Goal: Information Seeking & Learning: Learn about a topic

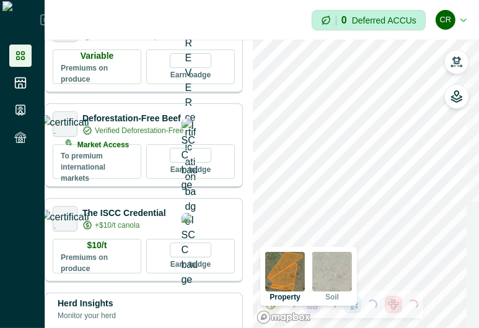
scroll to position [254, 0]
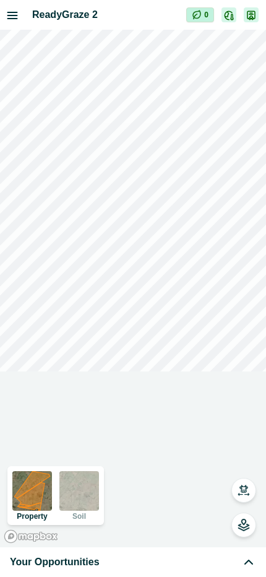
click at [146, 557] on div "Your Opportunities" at bounding box center [133, 562] width 246 height 15
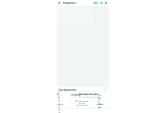
scroll to position [0, 555]
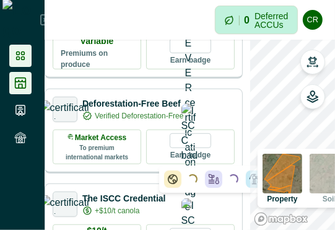
scroll to position [269, 0]
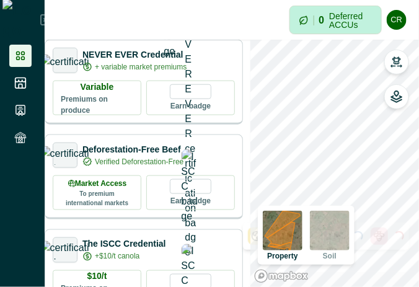
scroll to position [224, 0]
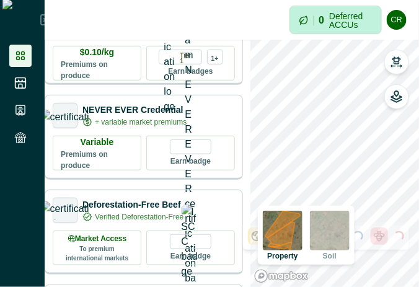
scroll to position [168, 0]
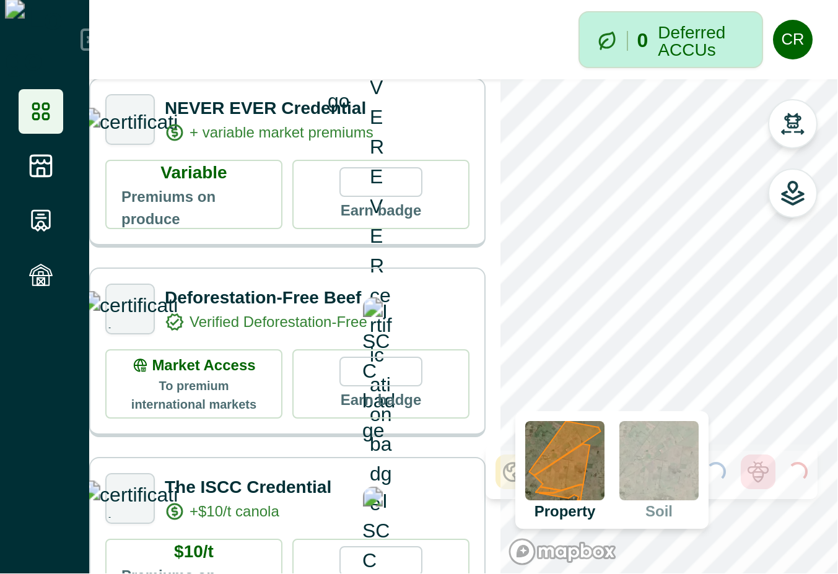
scroll to position [224, 0]
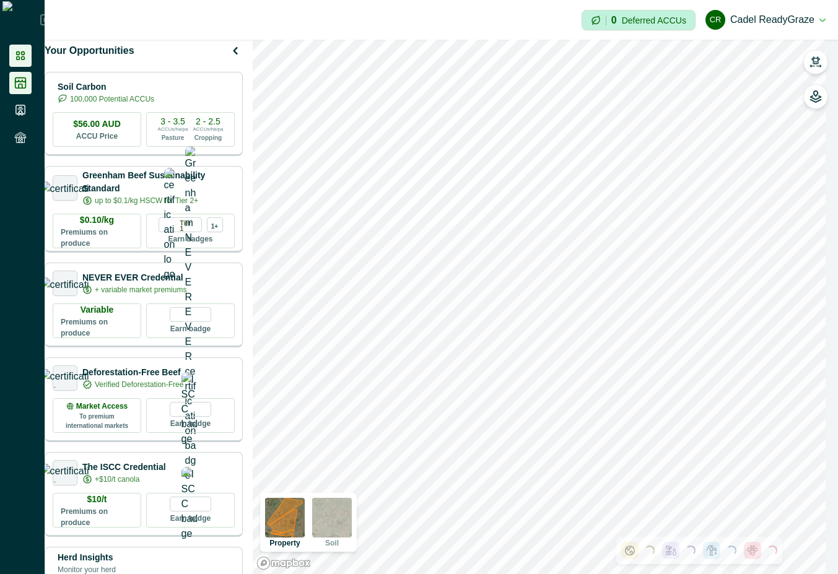
click at [22, 84] on icon at bounding box center [20, 83] width 11 height 11
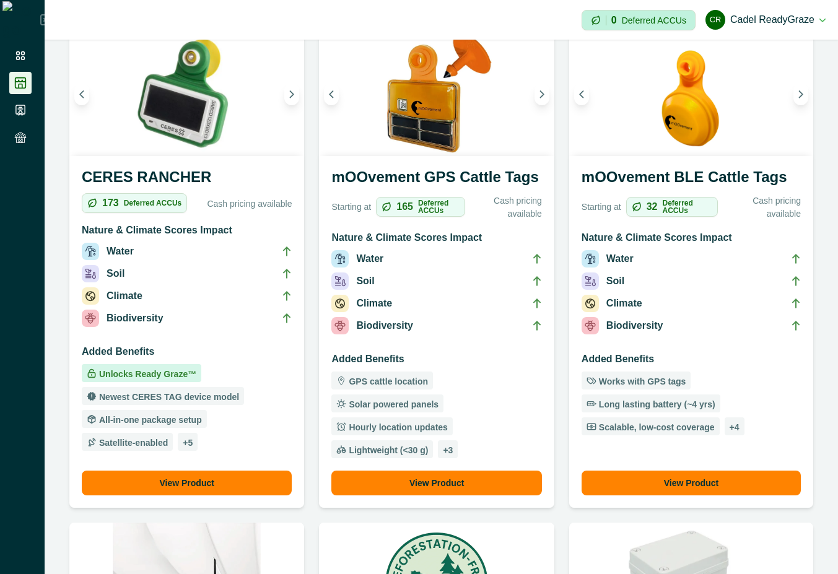
scroll to position [892, 0]
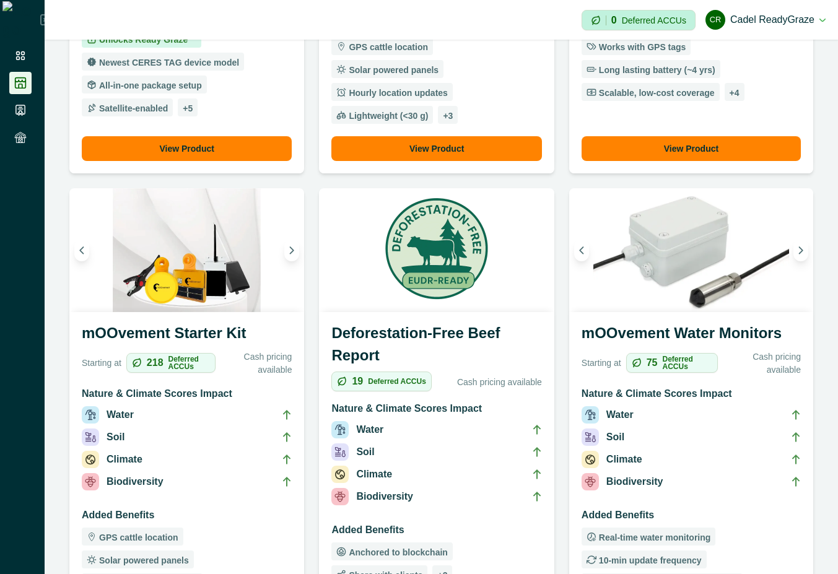
click at [418, 286] on p "Cash pricing available" at bounding box center [489, 382] width 105 height 13
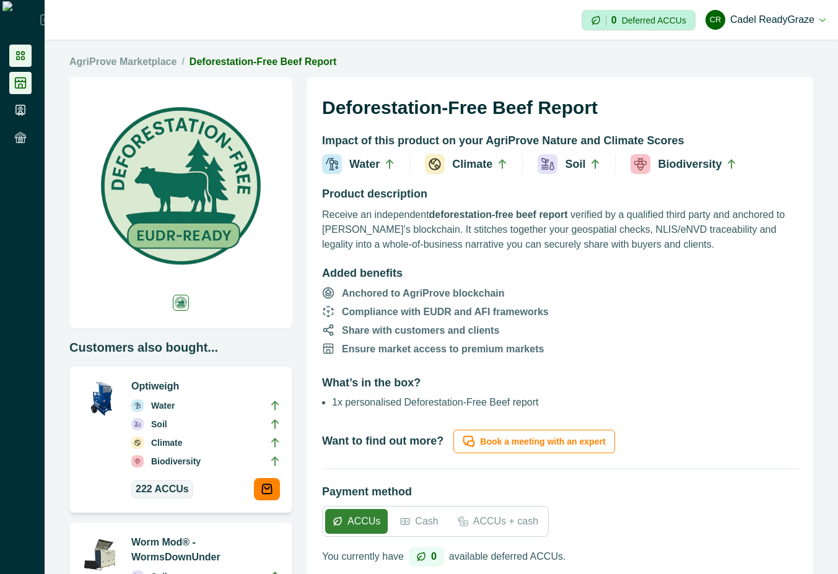
click at [16, 47] on li at bounding box center [20, 56] width 22 height 22
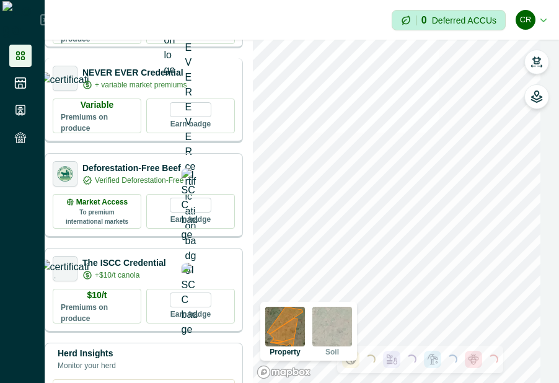
scroll to position [223, 0]
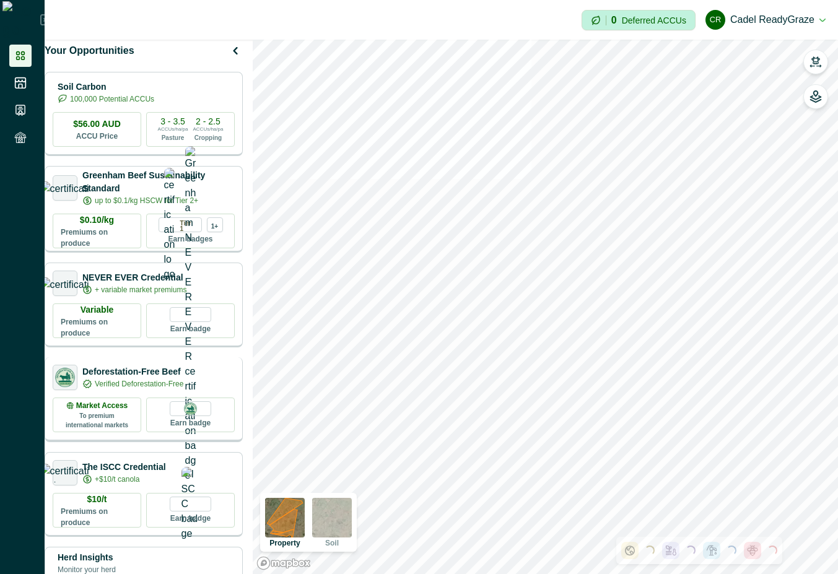
click at [220, 382] on div "Deforestation-Free Beef Verified Deforestation-Free" at bounding box center [144, 377] width 182 height 25
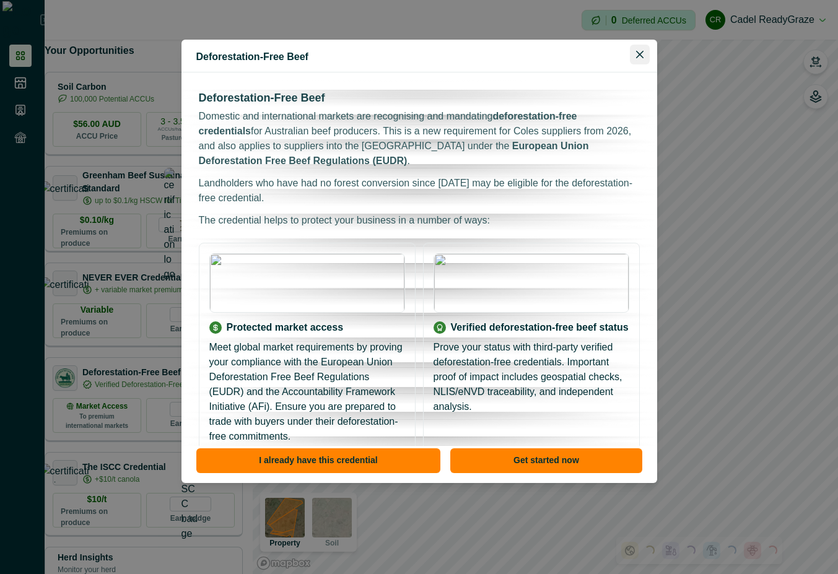
click at [558, 54] on button "Close" at bounding box center [640, 55] width 20 height 20
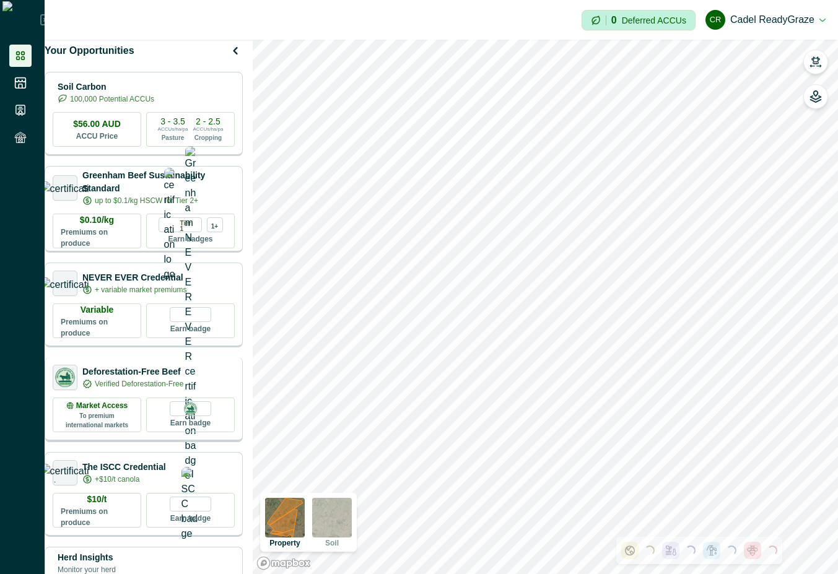
click at [179, 374] on p "Deforestation-Free Beef" at bounding box center [132, 371] width 101 height 13
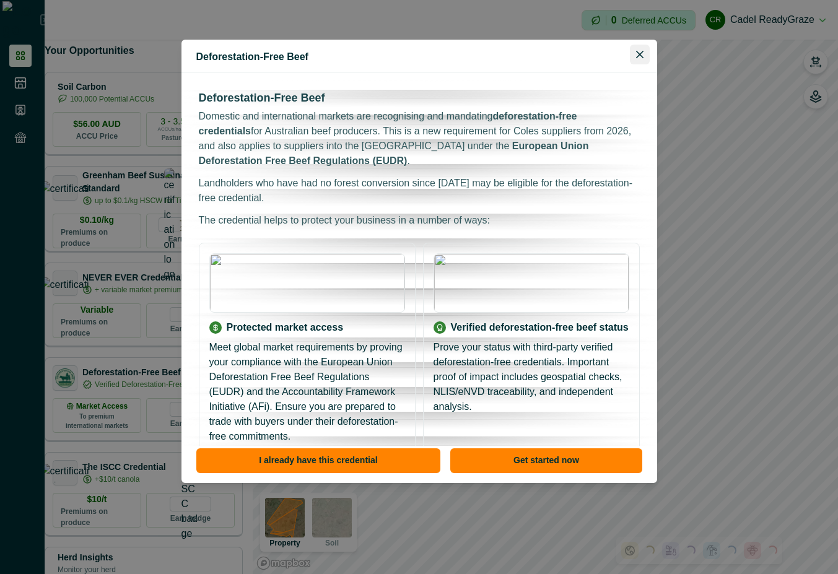
click at [558, 59] on button "Close" at bounding box center [640, 55] width 20 height 20
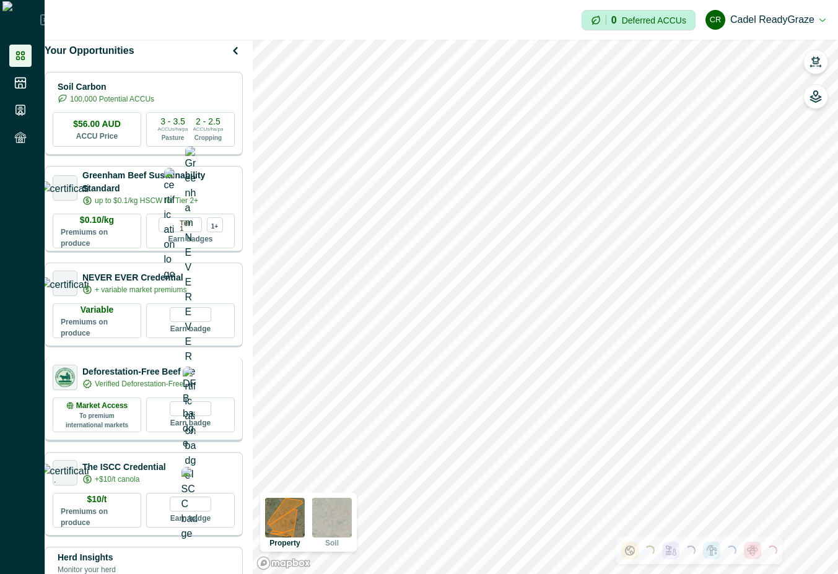
click at [146, 382] on div "Deforestation-Free Beef Verified Deforestation-Free Market Access To premium in…" at bounding box center [144, 399] width 198 height 85
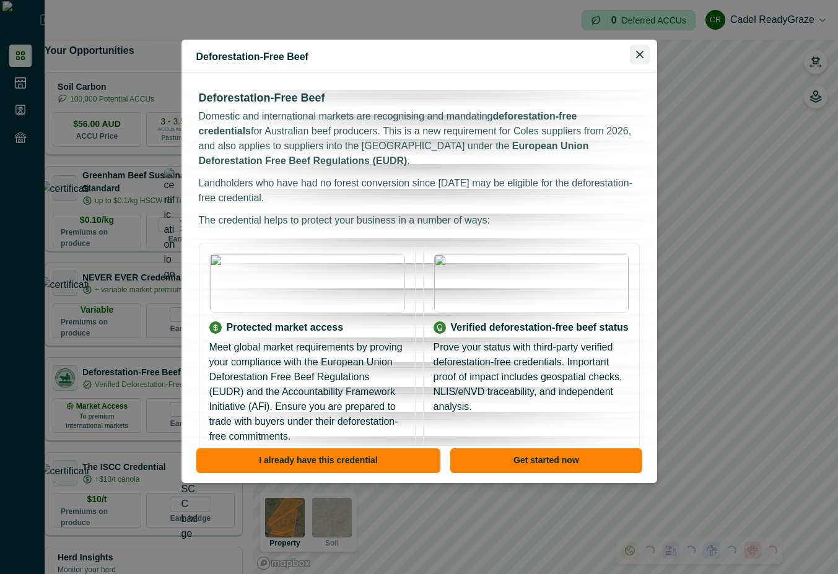
click at [558, 54] on icon "Close" at bounding box center [638, 54] width 7 height 7
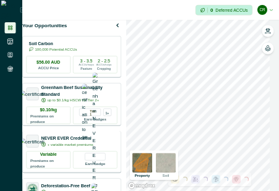
scroll to position [149, 0]
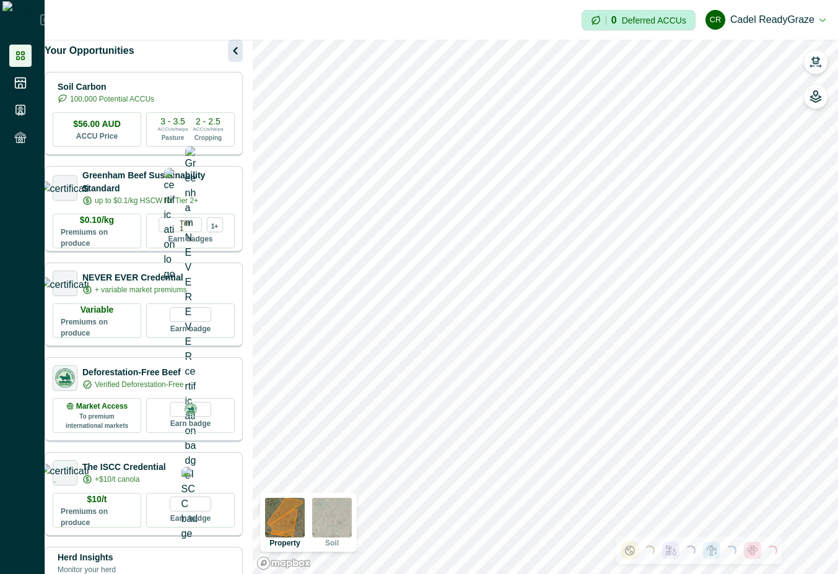
click at [243, 58] on icon "button" at bounding box center [235, 50] width 15 height 15
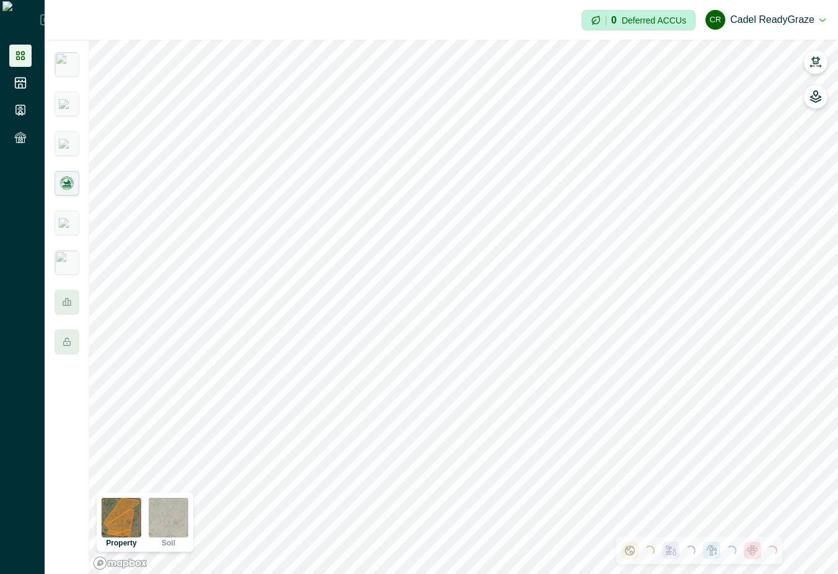
click at [74, 178] on img at bounding box center [67, 183] width 16 height 16
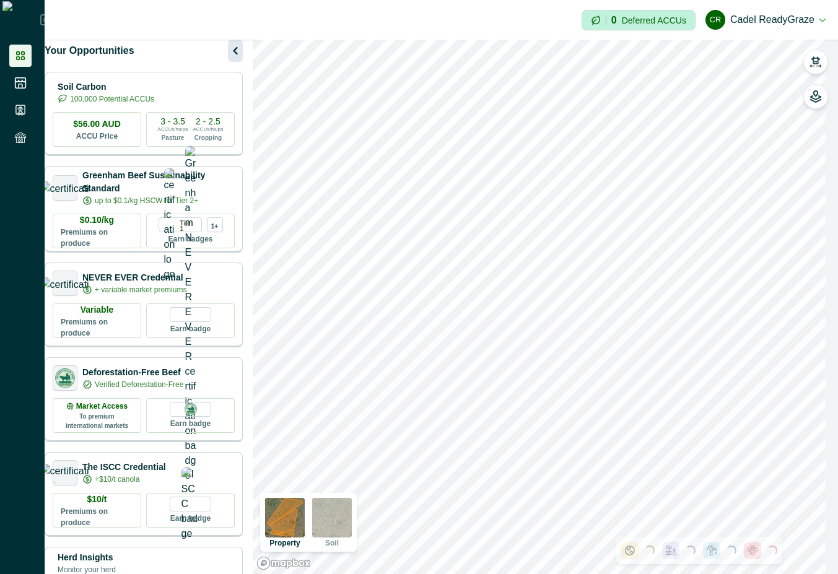
click at [240, 58] on icon "button" at bounding box center [235, 50] width 15 height 15
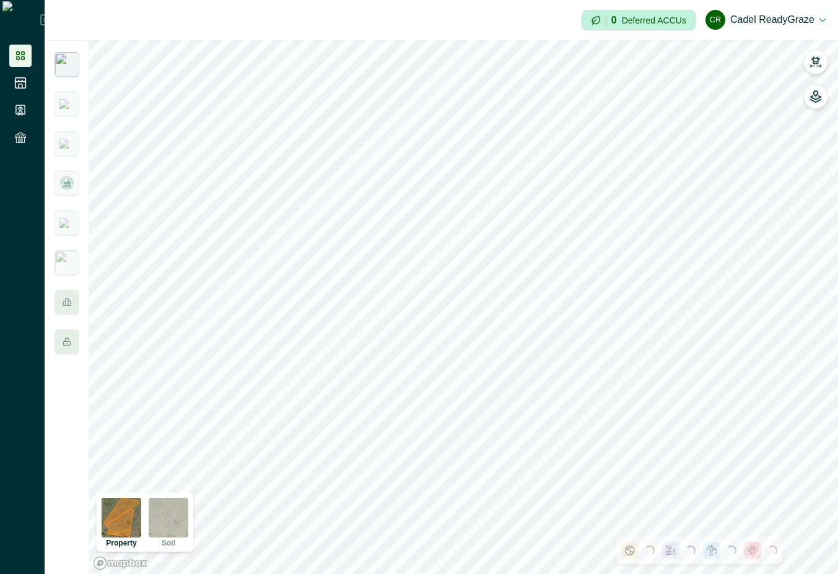
click at [61, 66] on img at bounding box center [66, 64] width 25 height 25
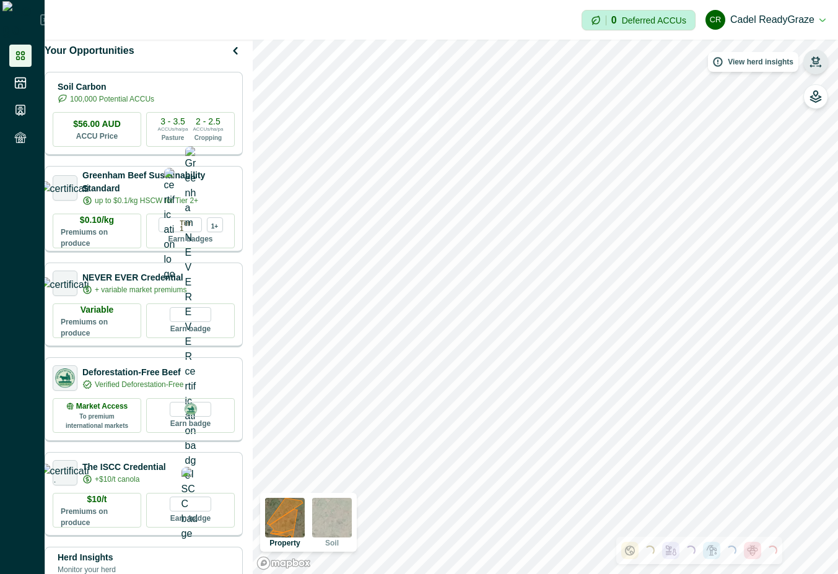
click at [817, 61] on icon "button" at bounding box center [815, 59] width 9 height 7
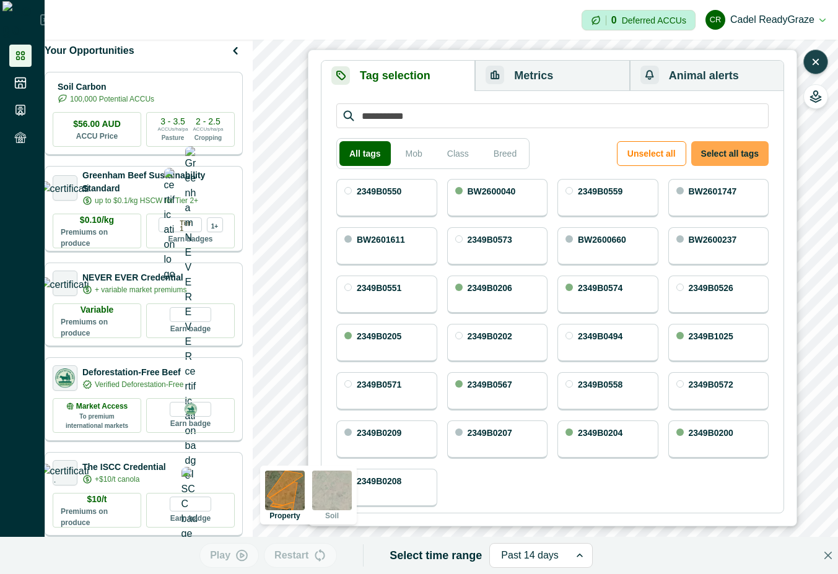
click at [741, 156] on button "Select all tags" at bounding box center [729, 153] width 77 height 25
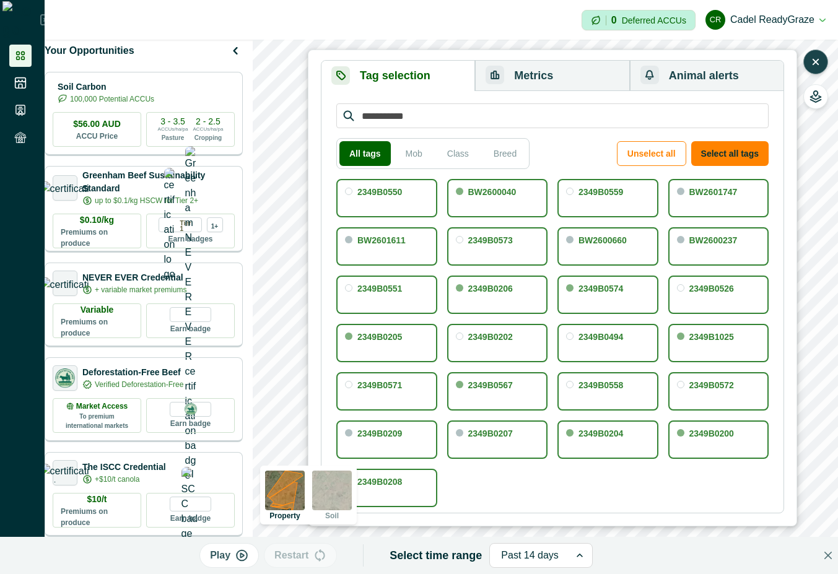
click at [531, 69] on button "Metrics" at bounding box center [552, 76] width 154 height 30
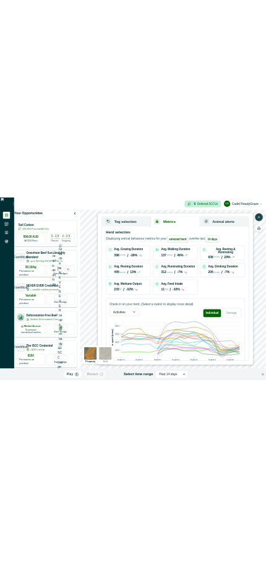
scroll to position [82, 0]
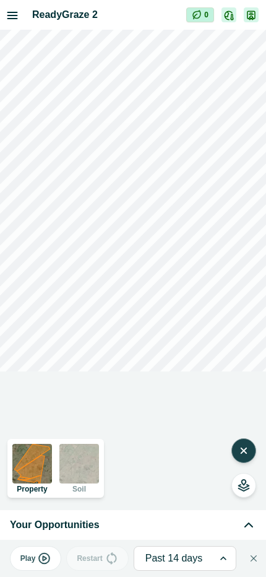
click at [145, 531] on div "Your Opportunities" at bounding box center [133, 525] width 246 height 15
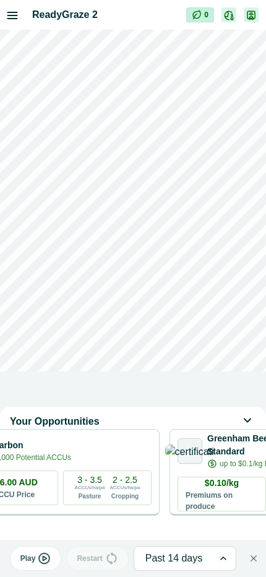
scroll to position [0, 59]
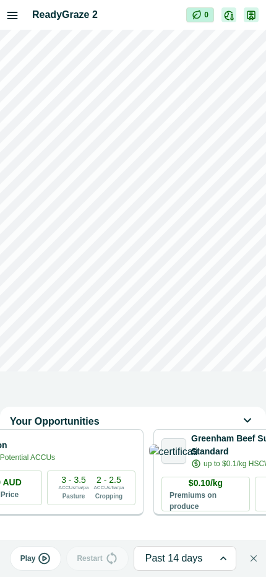
click at [250, 420] on icon at bounding box center [248, 420] width 6 height 3
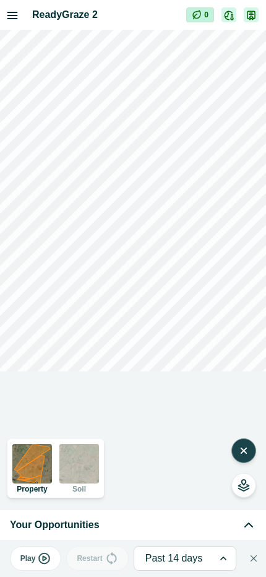
click at [244, 451] on icon "button" at bounding box center [243, 450] width 5 height 5
click at [246, 451] on icon "button" at bounding box center [244, 451] width 12 height 12
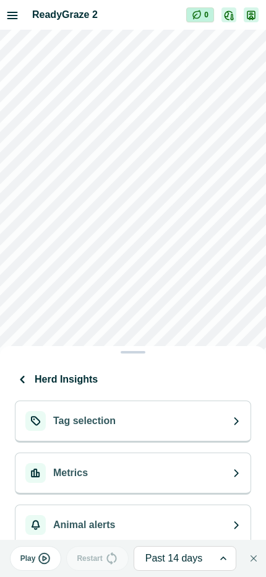
click at [184, 432] on button "Tag selection" at bounding box center [133, 422] width 237 height 42
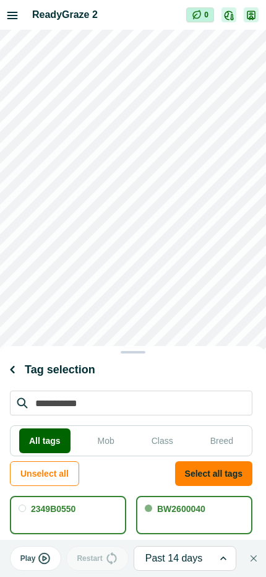
click at [211, 484] on button "Select all tags" at bounding box center [213, 473] width 77 height 25
click at [12, 370] on icon "button" at bounding box center [12, 369] width 15 height 15
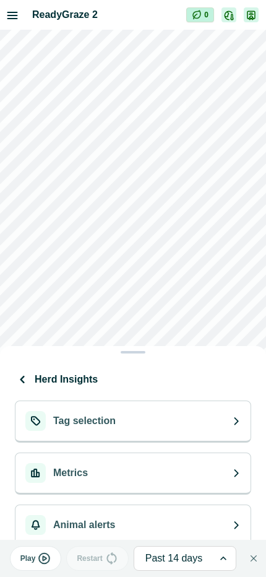
click at [122, 482] on button "Metrics" at bounding box center [133, 474] width 237 height 42
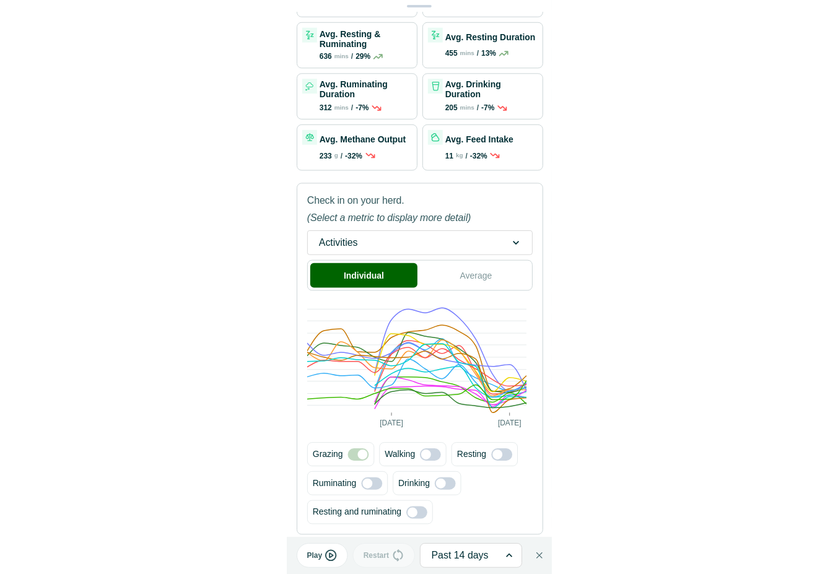
scroll to position [0, 0]
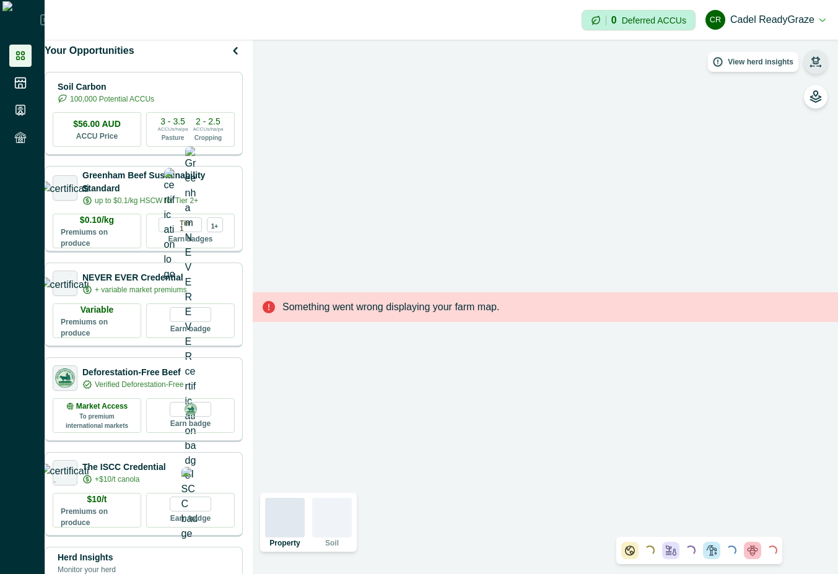
click at [812, 61] on icon "button" at bounding box center [815, 59] width 9 height 7
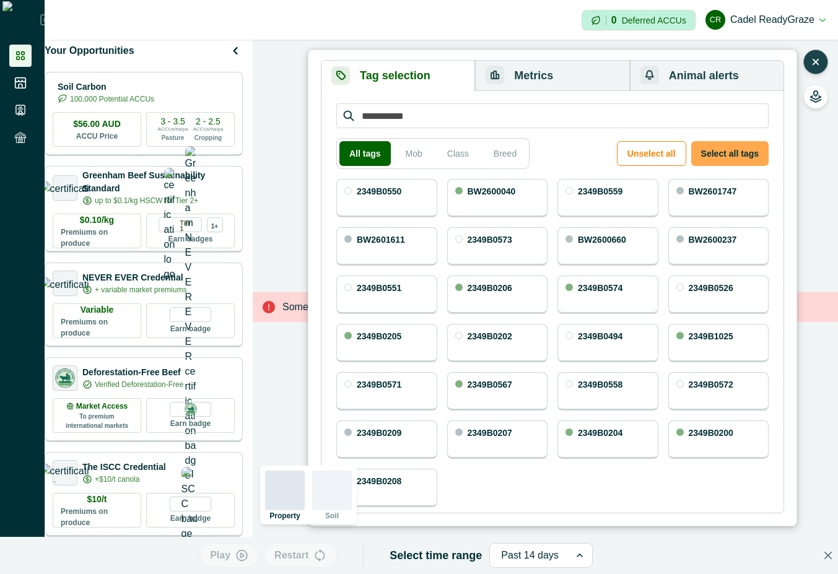
click at [736, 155] on button "Select all tags" at bounding box center [729, 153] width 77 height 25
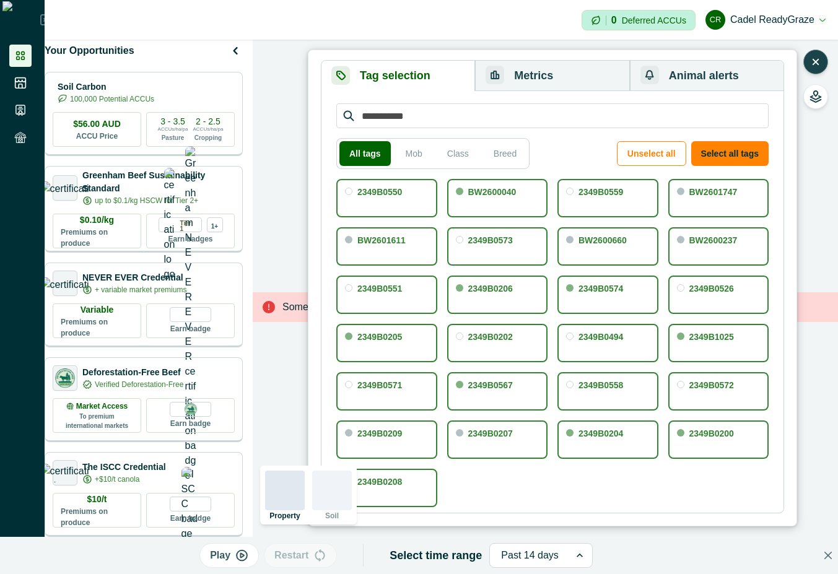
click at [557, 78] on button "Metrics" at bounding box center [552, 76] width 154 height 30
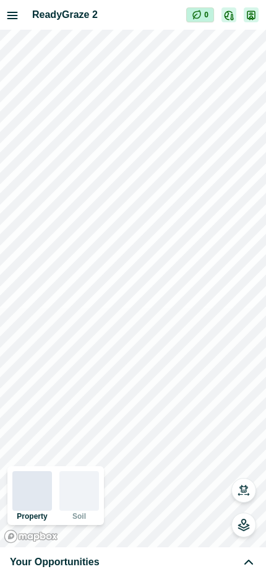
click at [247, 486] on icon "button" at bounding box center [244, 490] width 12 height 12
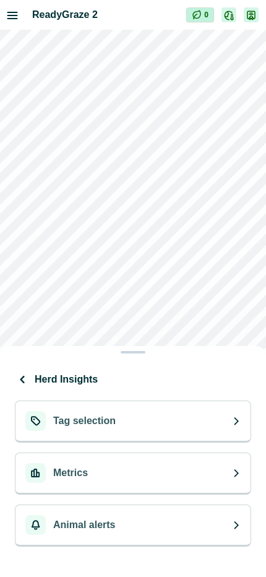
click at [168, 425] on button "Tag selection" at bounding box center [133, 422] width 237 height 42
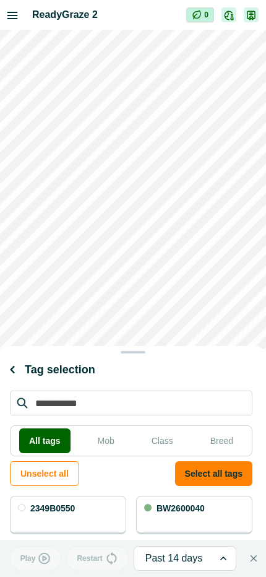
click at [219, 476] on button "Select all tags" at bounding box center [213, 473] width 77 height 25
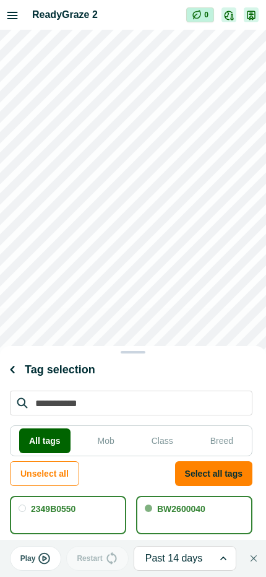
click at [6, 372] on icon "button" at bounding box center [12, 369] width 15 height 15
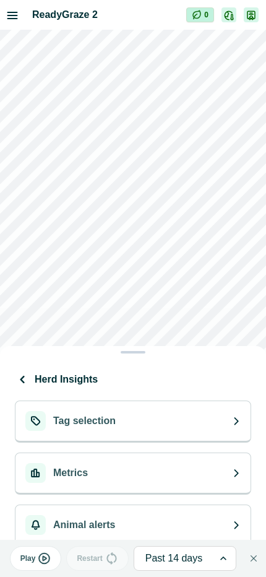
click at [149, 471] on button "Metrics" at bounding box center [133, 474] width 237 height 42
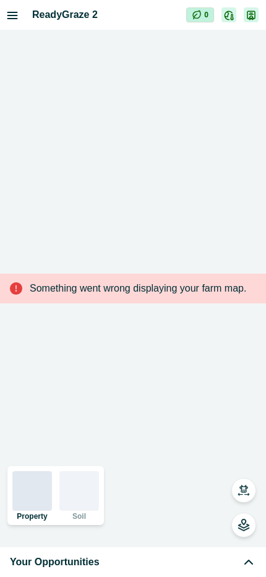
click at [248, 487] on icon "button" at bounding box center [244, 488] width 9 height 7
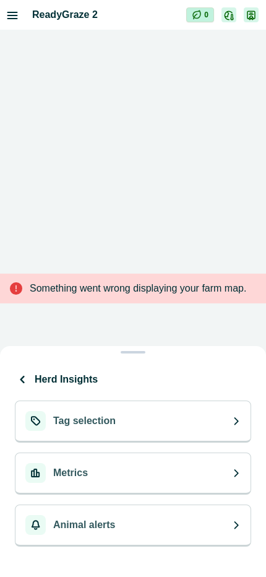
click at [219, 428] on button "Tag selection" at bounding box center [133, 422] width 237 height 42
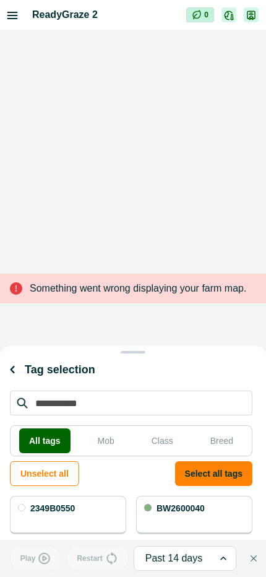
click at [220, 476] on button "Select all tags" at bounding box center [213, 473] width 77 height 25
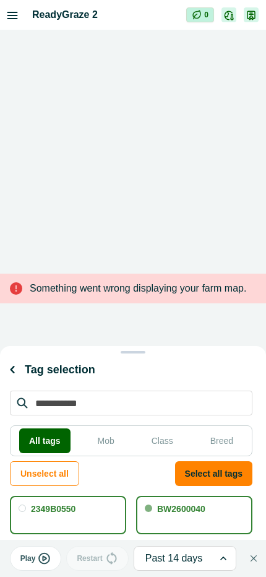
click at [12, 370] on icon "button" at bounding box center [12, 369] width 15 height 15
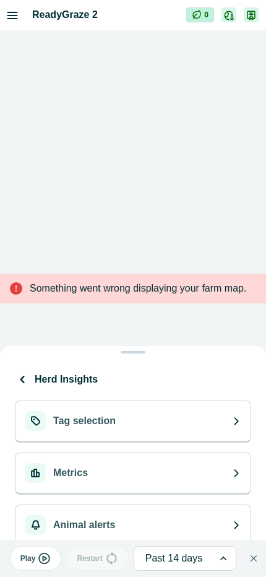
click at [143, 466] on button "Metrics" at bounding box center [133, 474] width 237 height 42
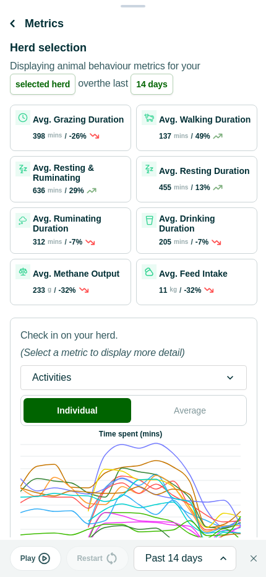
scroll to position [111, 0]
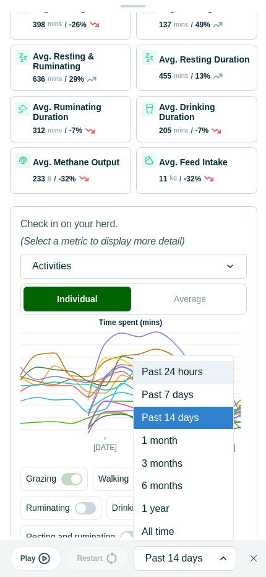
click at [187, 509] on div "1 year" at bounding box center [184, 509] width 100 height 23
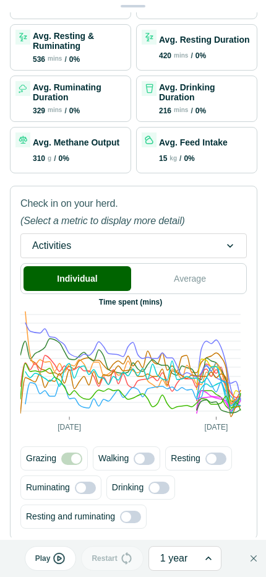
scroll to position [134, 0]
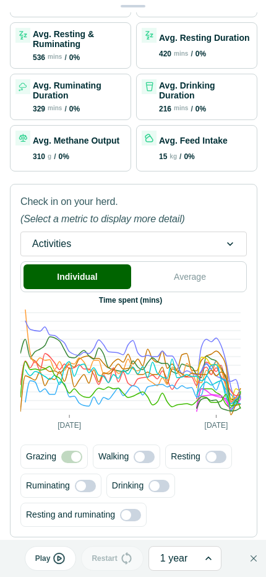
click at [141, 461] on span at bounding box center [140, 457] width 10 height 10
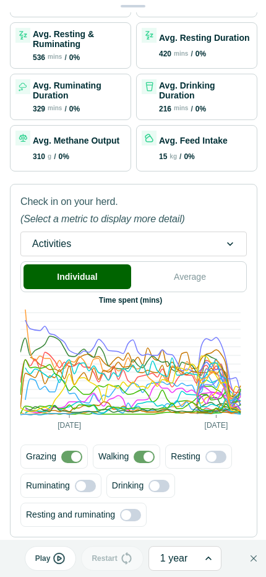
click at [219, 453] on span at bounding box center [216, 457] width 21 height 12
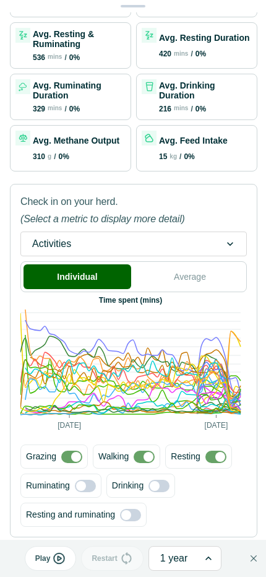
click at [85, 489] on span at bounding box center [85, 486] width 21 height 12
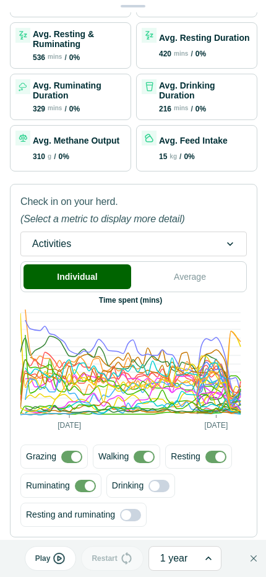
click at [168, 485] on span at bounding box center [159, 486] width 21 height 12
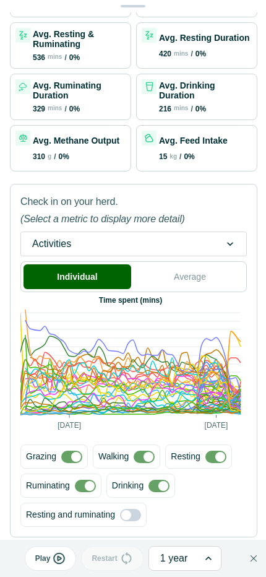
click at [133, 518] on span at bounding box center [130, 515] width 21 height 12
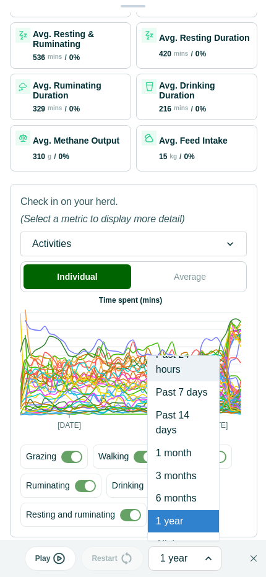
scroll to position [22, 0]
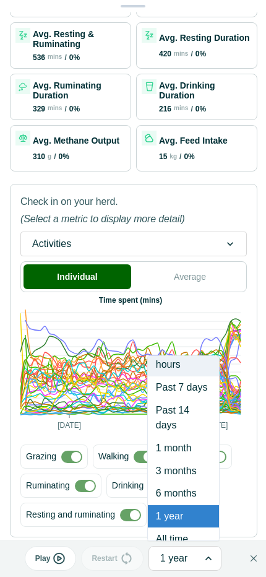
click at [182, 530] on div "All time" at bounding box center [183, 539] width 71 height 23
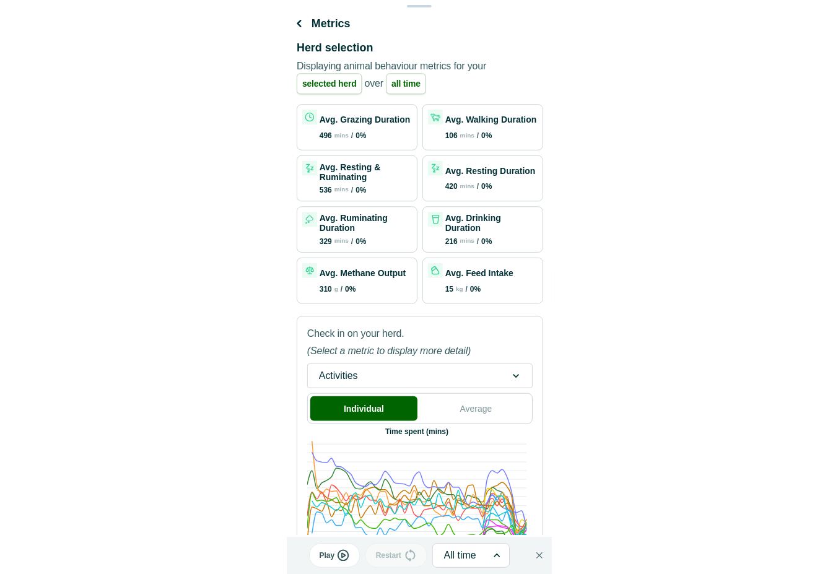
scroll to position [111, 0]
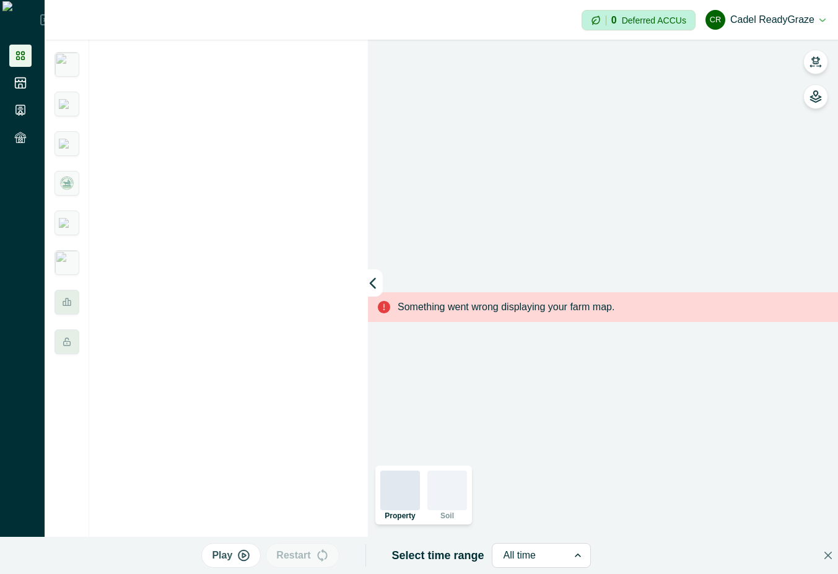
click at [266, 20] on button "[PERSON_NAME] ReadyGraze" at bounding box center [765, 20] width 120 height 30
click at [266, 53] on button "Sign out" at bounding box center [755, 55] width 137 height 20
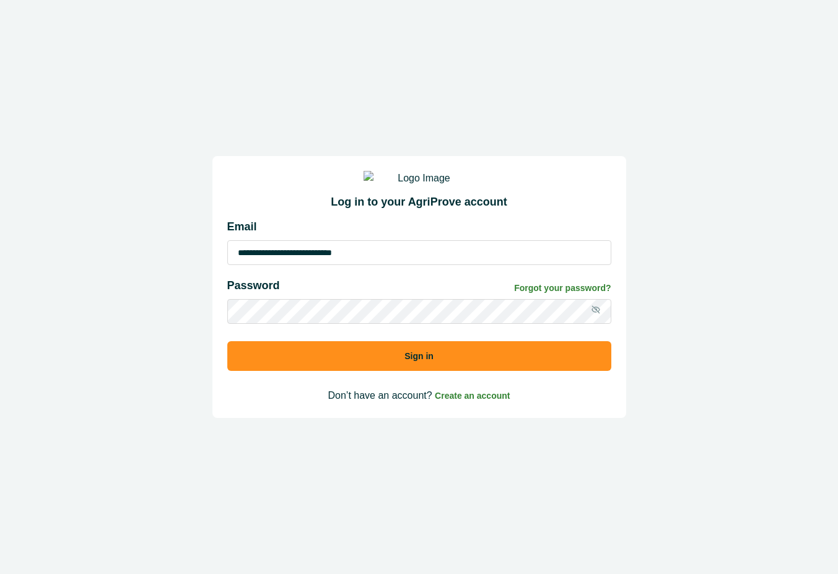
click at [266, 264] on input "**********" at bounding box center [419, 252] width 384 height 25
type input "**********"
click at [266, 370] on button "Sign in" at bounding box center [419, 356] width 384 height 30
